Goal: Download file/media

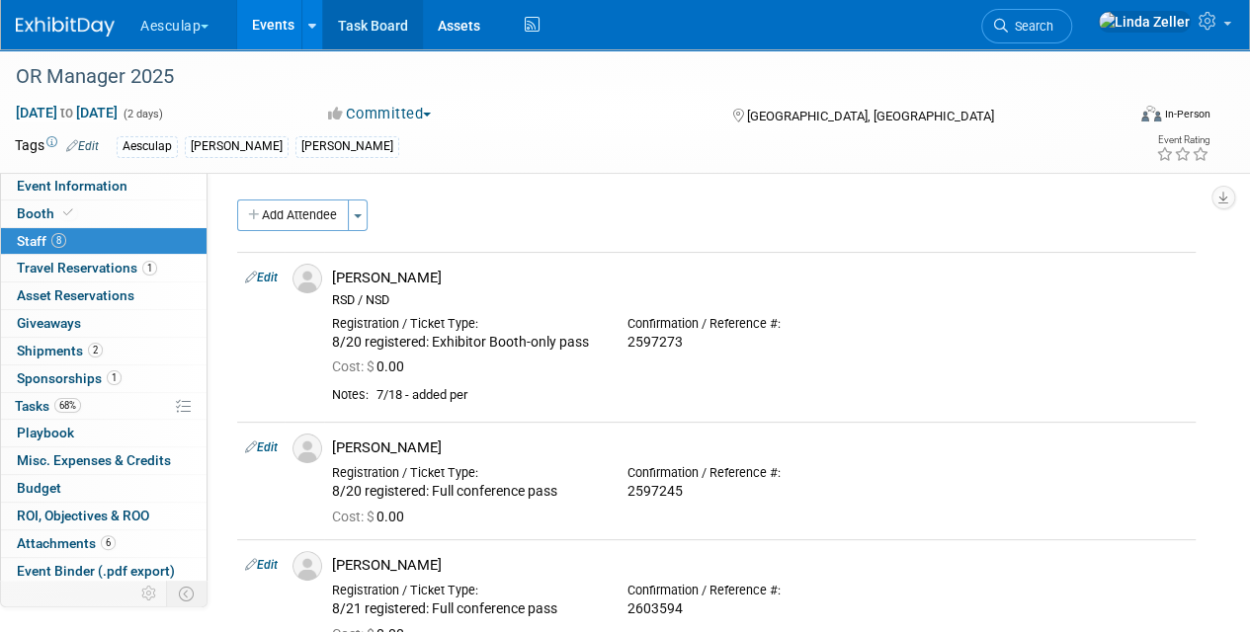
click at [361, 32] on link "Task Board" at bounding box center [373, 24] width 100 height 49
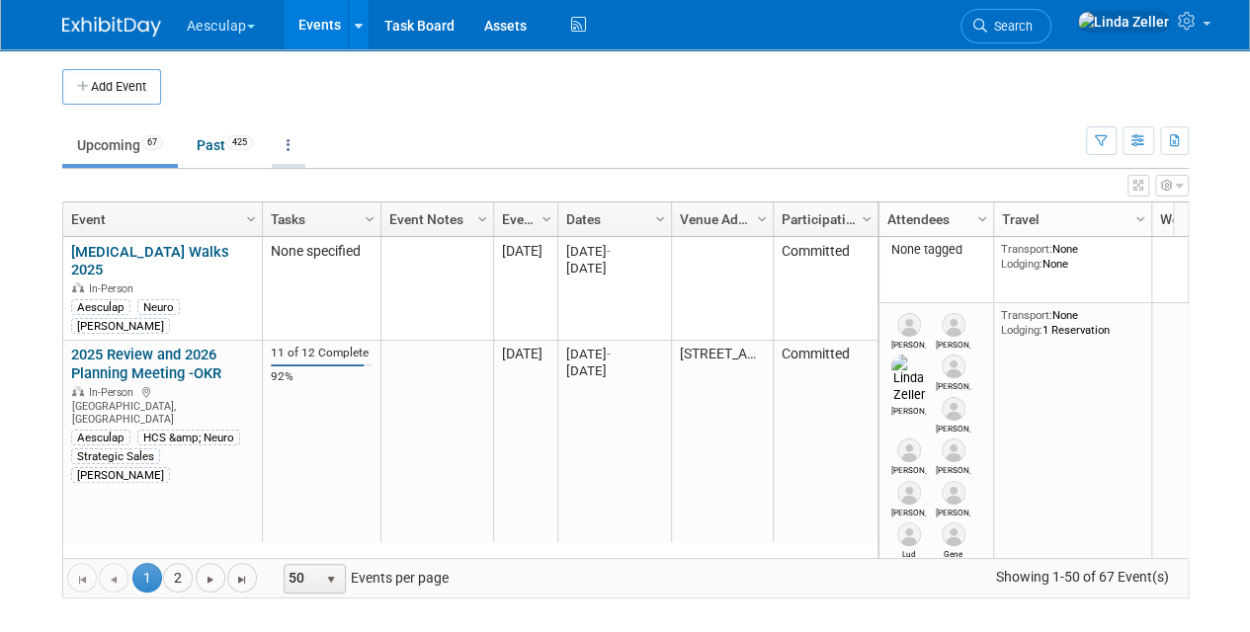
click at [290, 143] on icon at bounding box center [288, 145] width 4 height 14
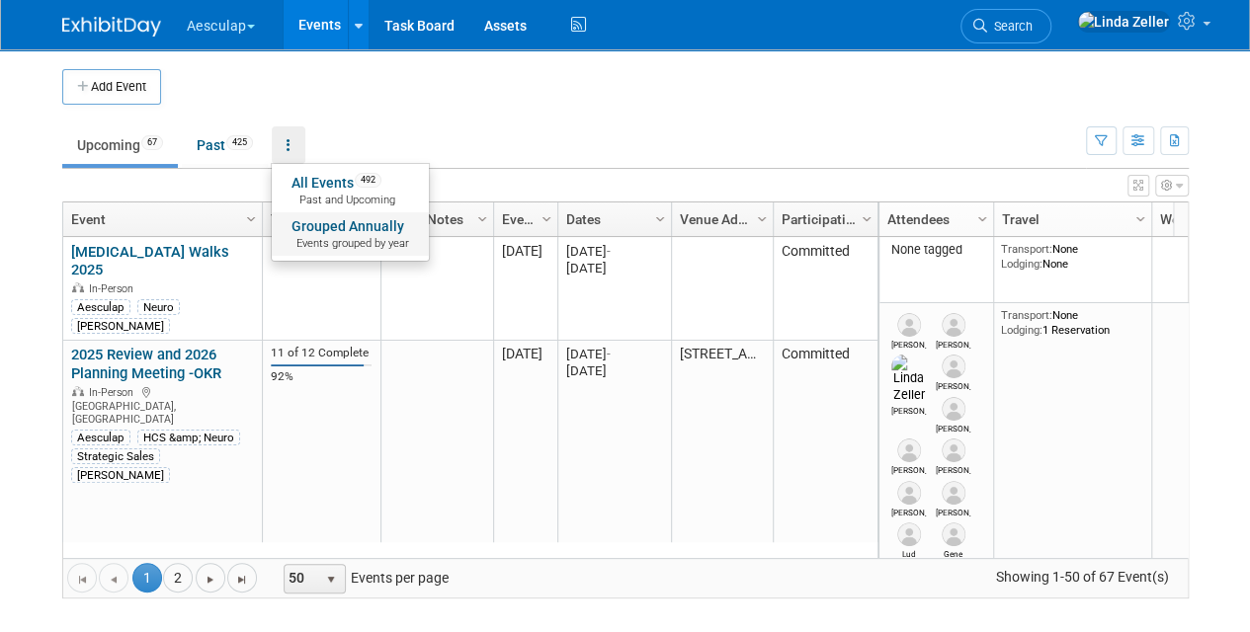
click at [328, 232] on link "Grouped Annually Events grouped by year" at bounding box center [350, 233] width 157 height 43
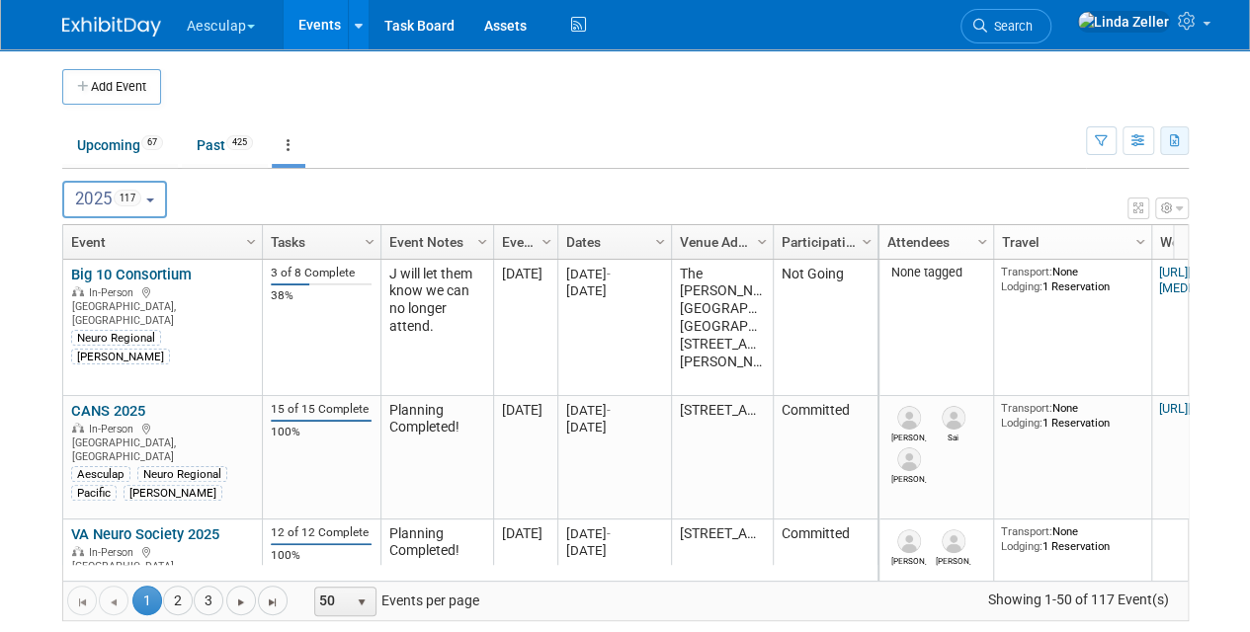
click at [1181, 142] on button "button" at bounding box center [1174, 140] width 29 height 29
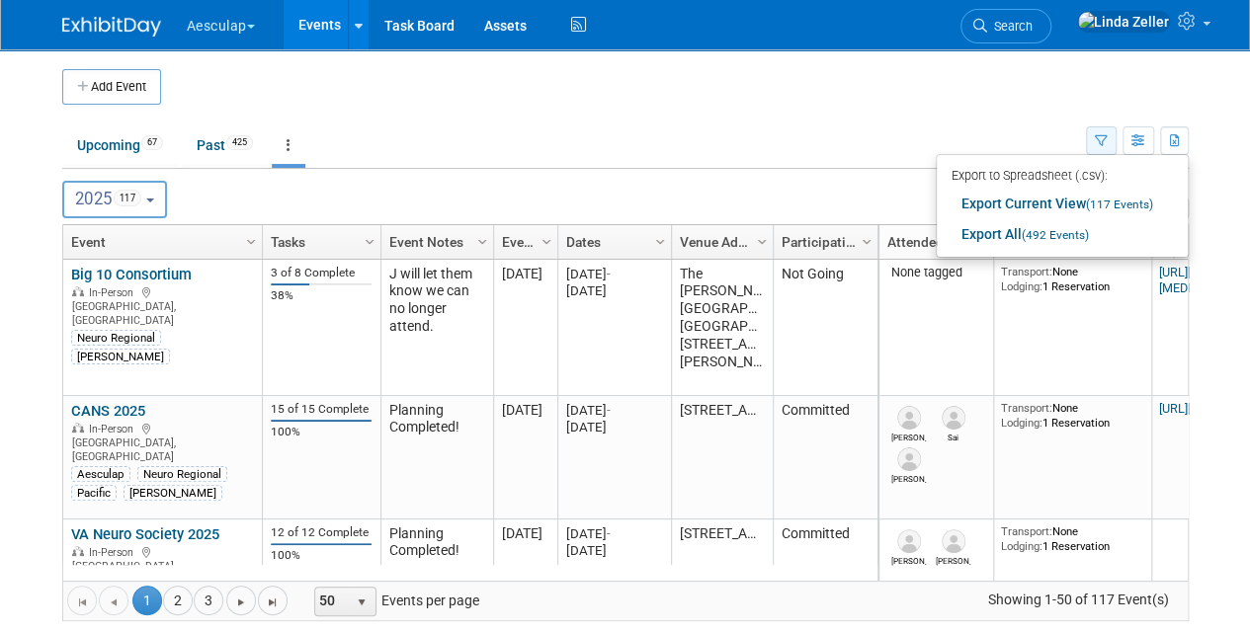
click at [1097, 138] on icon "button" at bounding box center [1100, 141] width 13 height 13
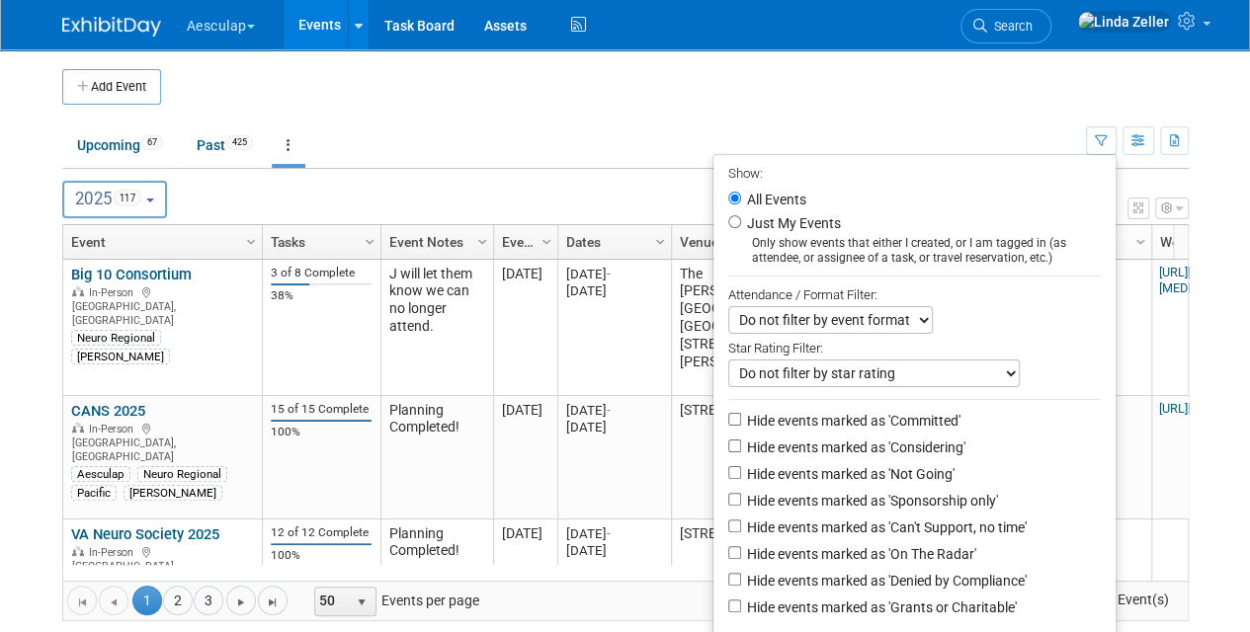
scroll to position [197, 0]
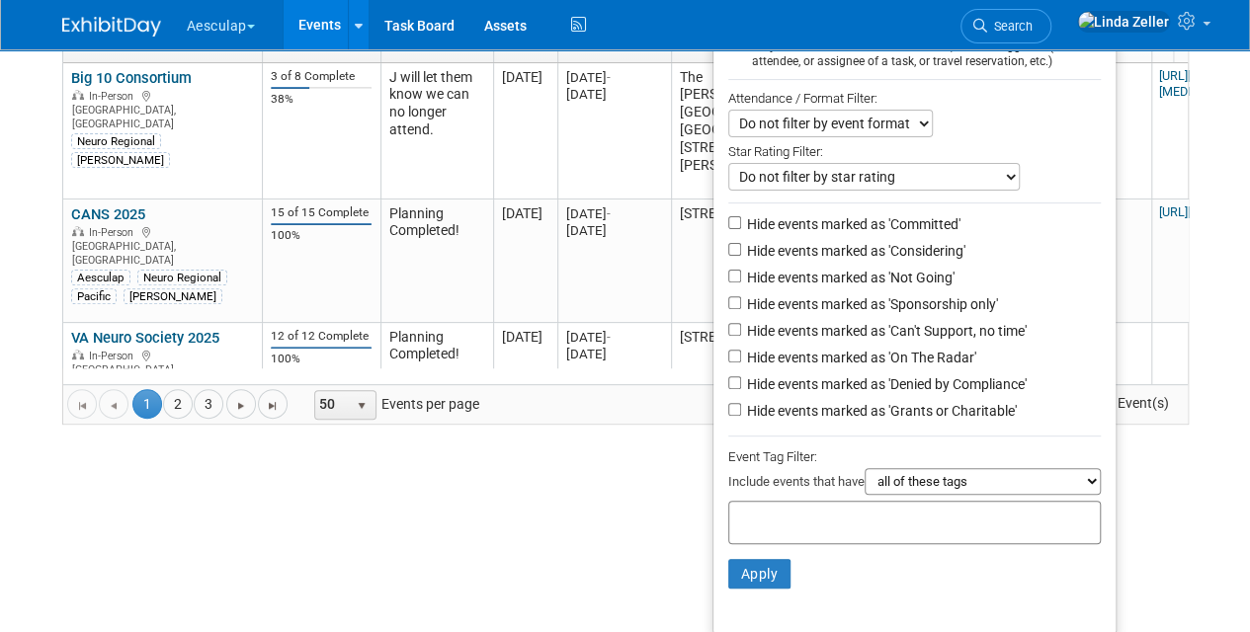
click at [897, 486] on select "all of these tags any one of these tags only and exactly these specific tags" at bounding box center [982, 481] width 236 height 27
click at [910, 482] on select "all of these tags any one of these tags only and exactly these specific tags" at bounding box center [982, 481] width 236 height 27
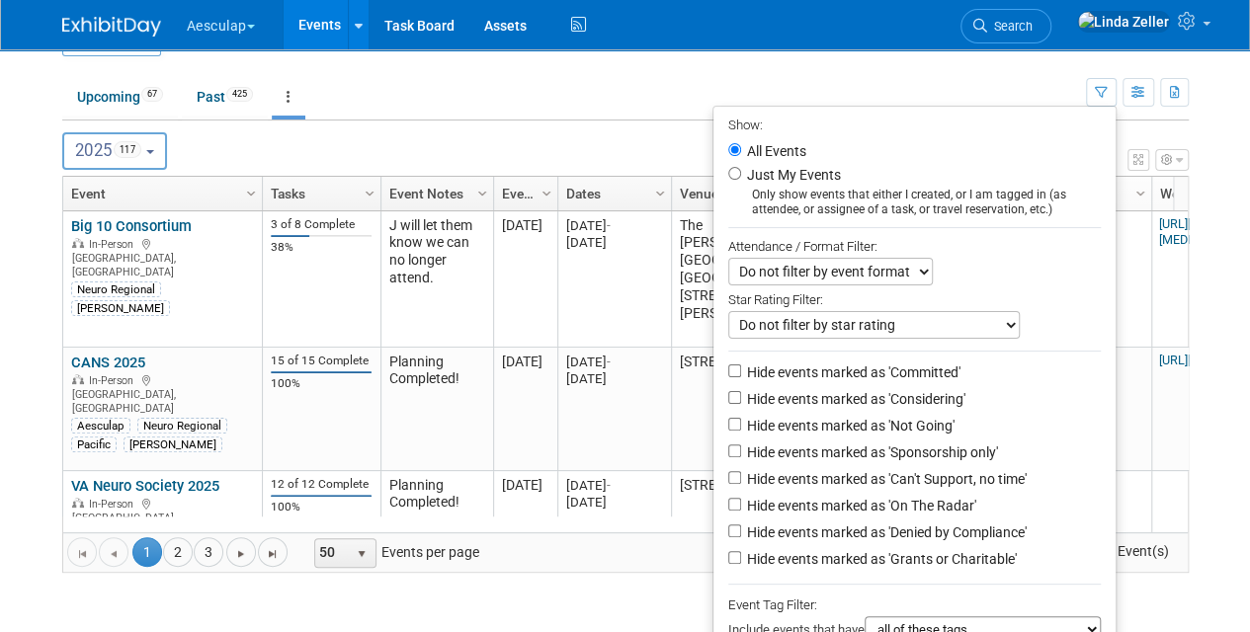
scroll to position [0, 0]
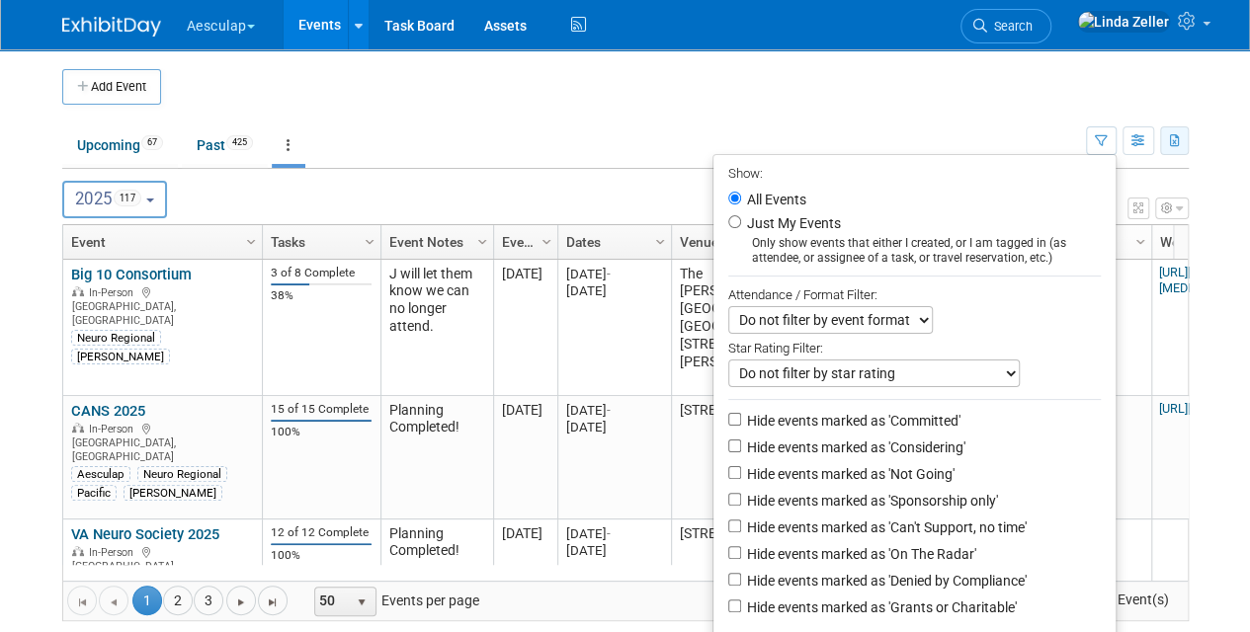
click at [1173, 140] on icon "button" at bounding box center [1175, 141] width 11 height 13
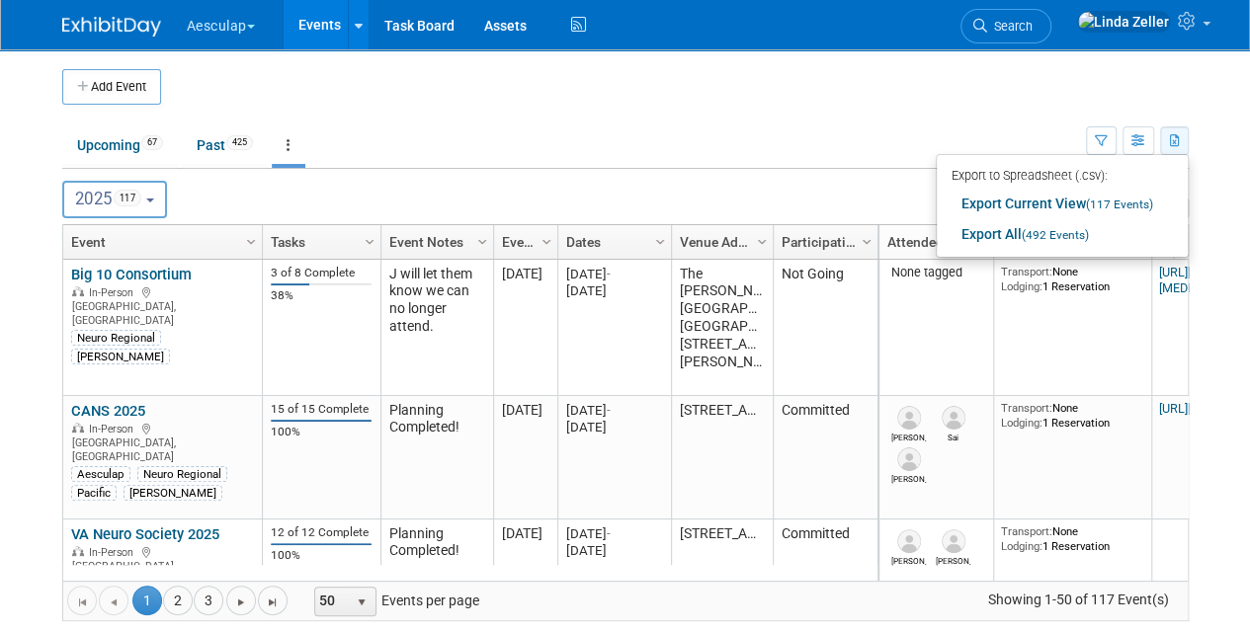
click at [1173, 140] on icon "button" at bounding box center [1175, 141] width 11 height 13
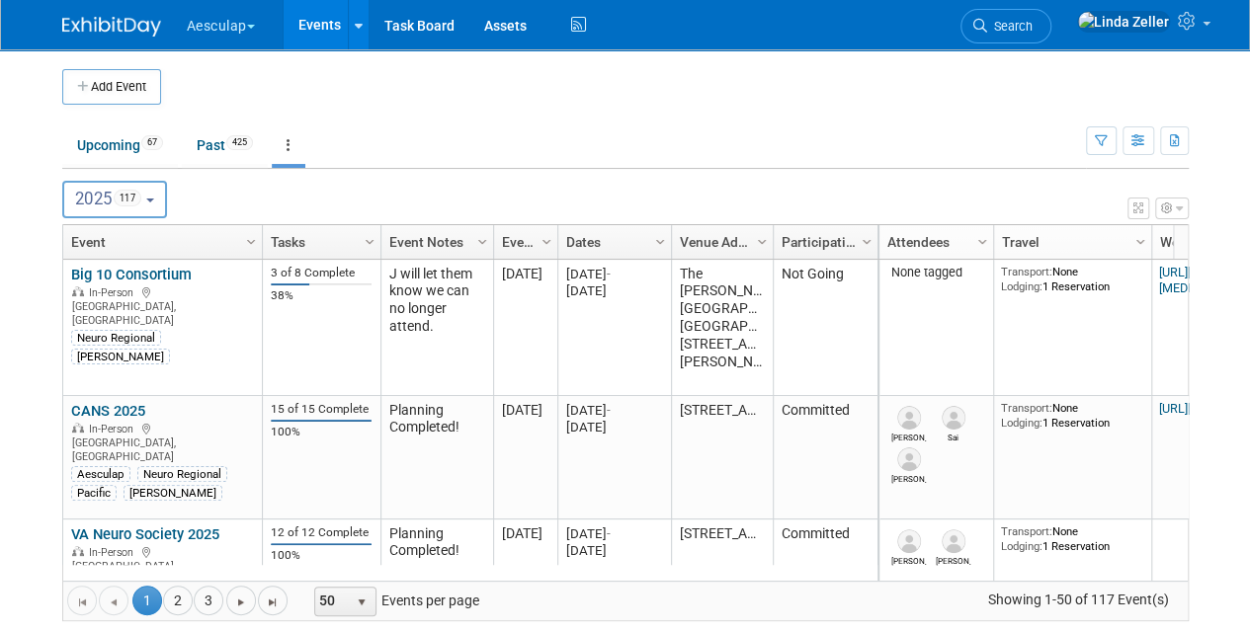
scroll to position [27, 0]
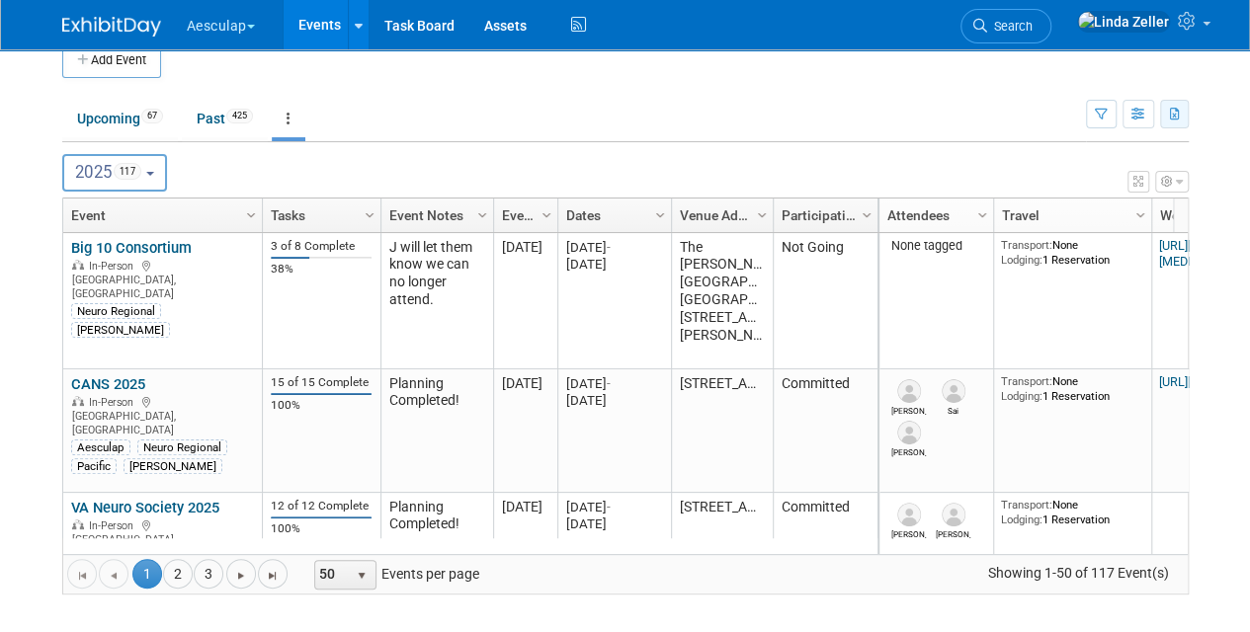
click at [1172, 121] on button "button" at bounding box center [1174, 114] width 29 height 29
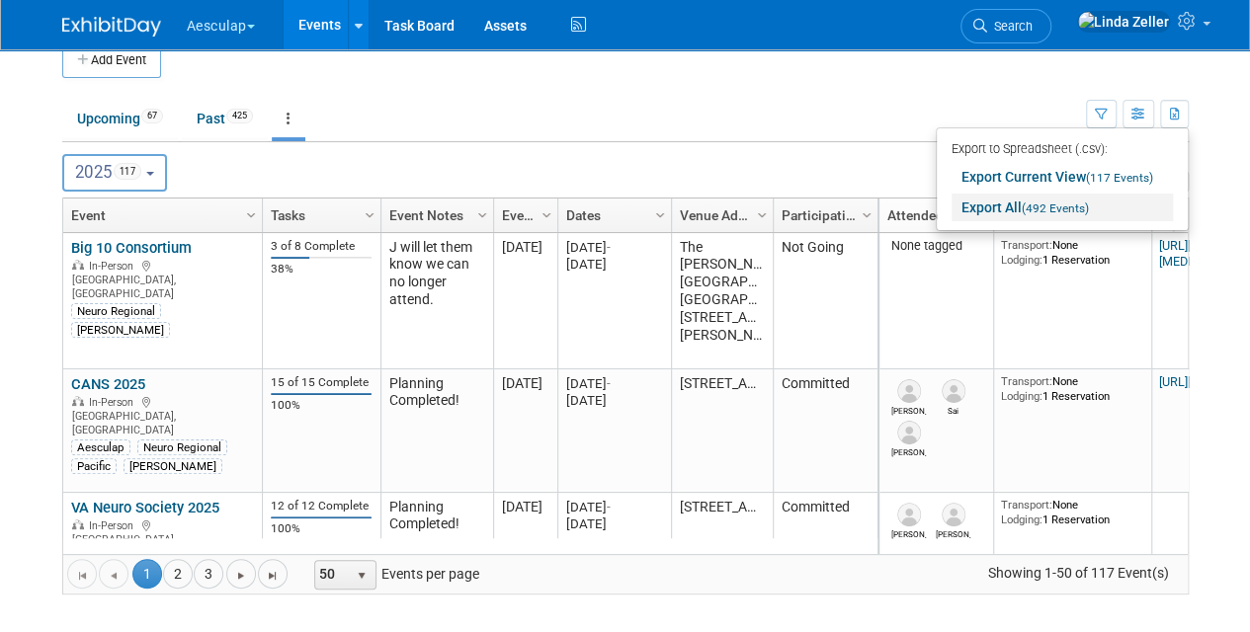
click at [1002, 202] on link "Export All (492 Events)" at bounding box center [1061, 208] width 221 height 28
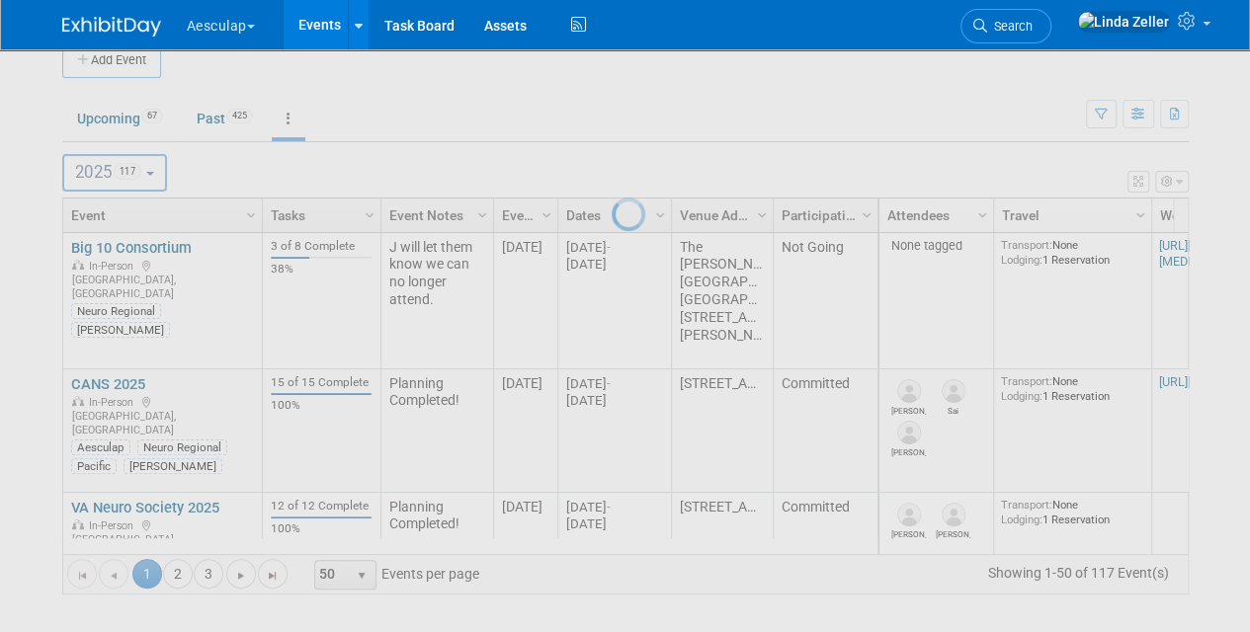
click at [639, 113] on div at bounding box center [625, 316] width 28 height 632
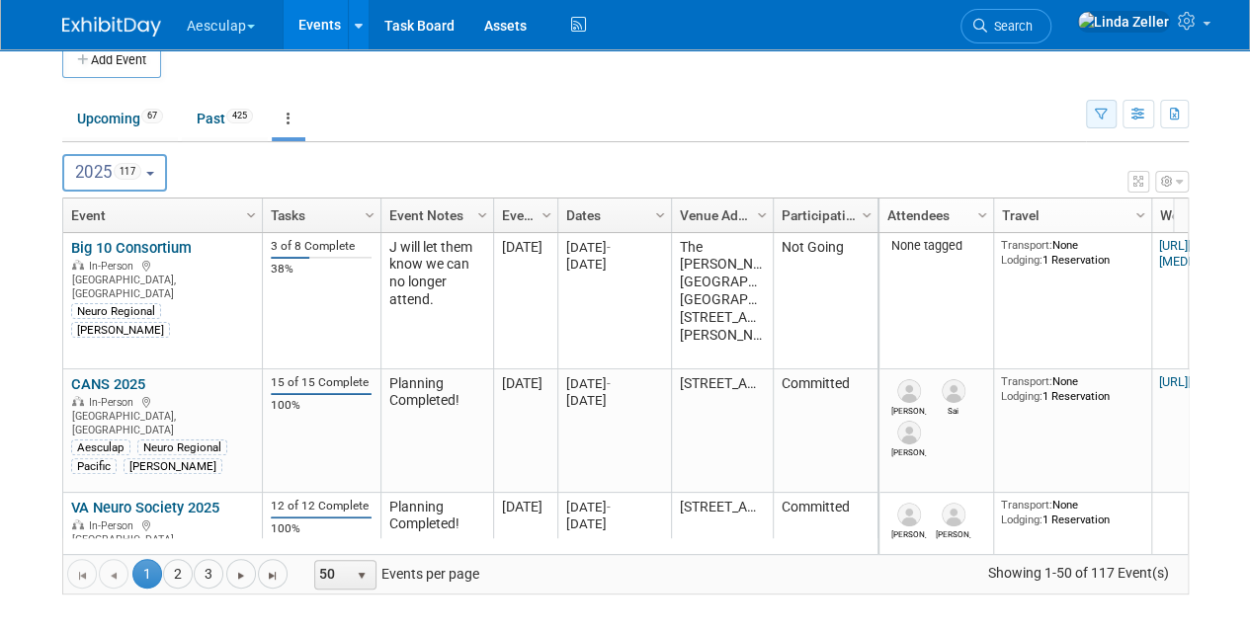
click at [1104, 109] on icon "button" at bounding box center [1100, 115] width 13 height 13
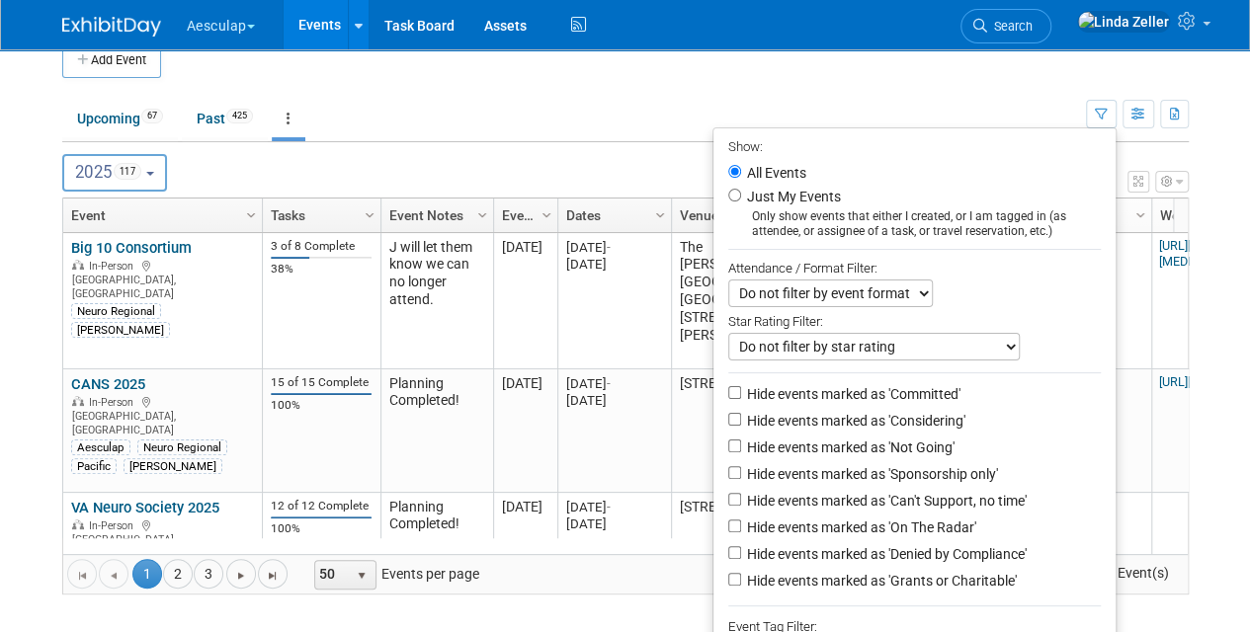
scroll to position [34, 0]
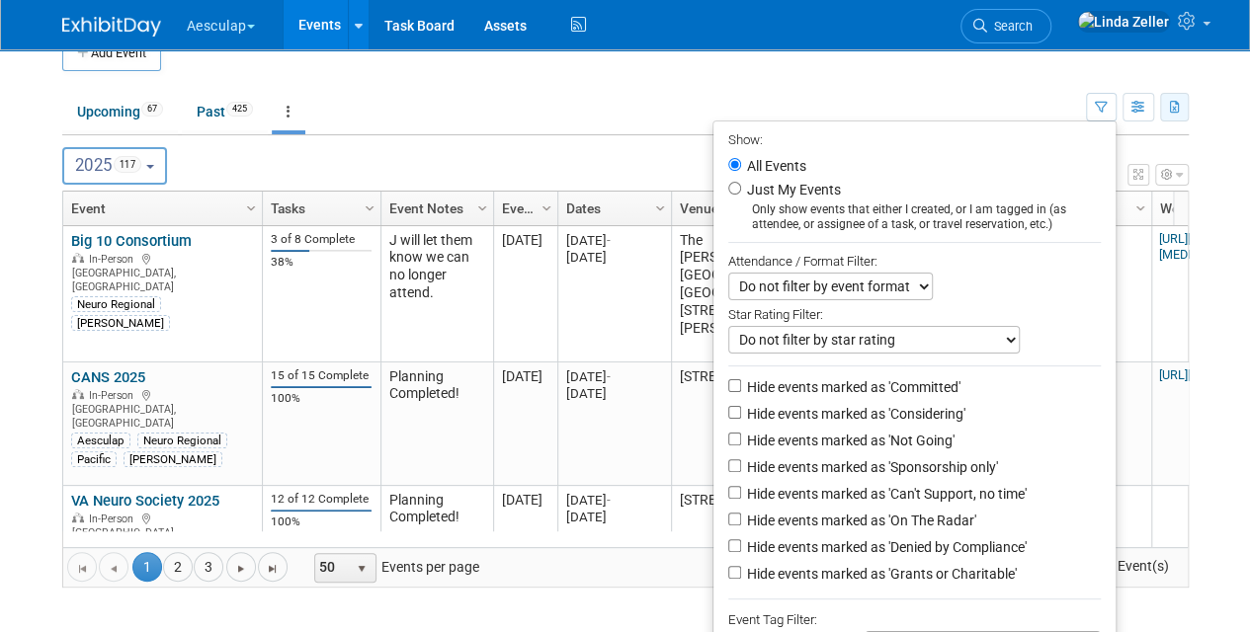
click at [1168, 110] on button "button" at bounding box center [1174, 107] width 29 height 29
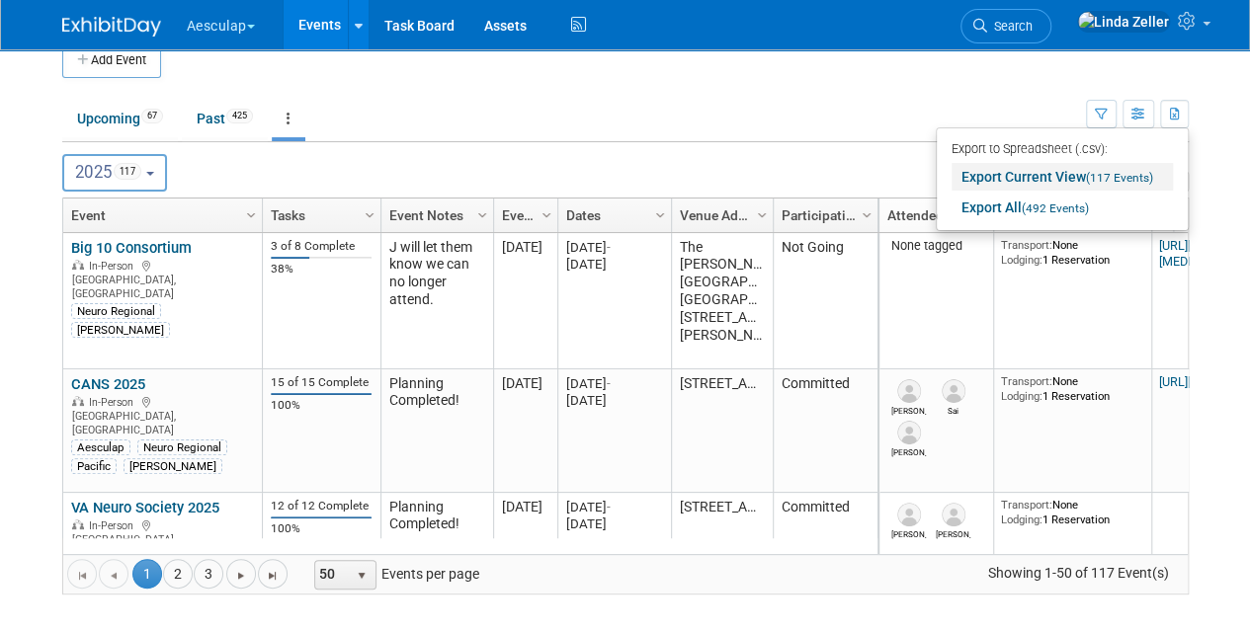
click at [1007, 175] on link "Export Current View (117 Events)" at bounding box center [1061, 177] width 221 height 28
